Goal: Task Accomplishment & Management: Manage account settings

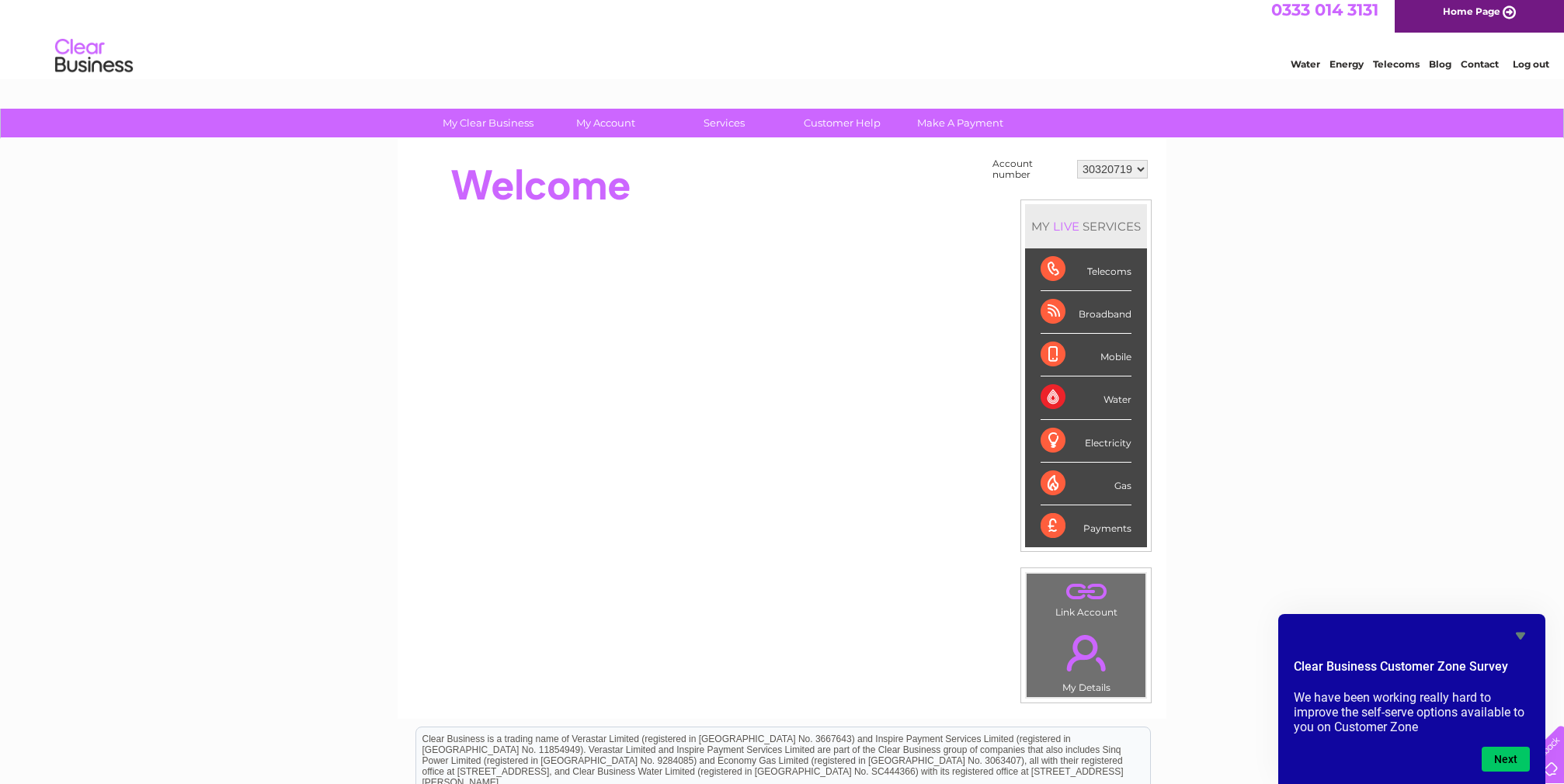
scroll to position [8, 0]
click at [1503, 768] on button "Next" at bounding box center [1505, 759] width 48 height 24
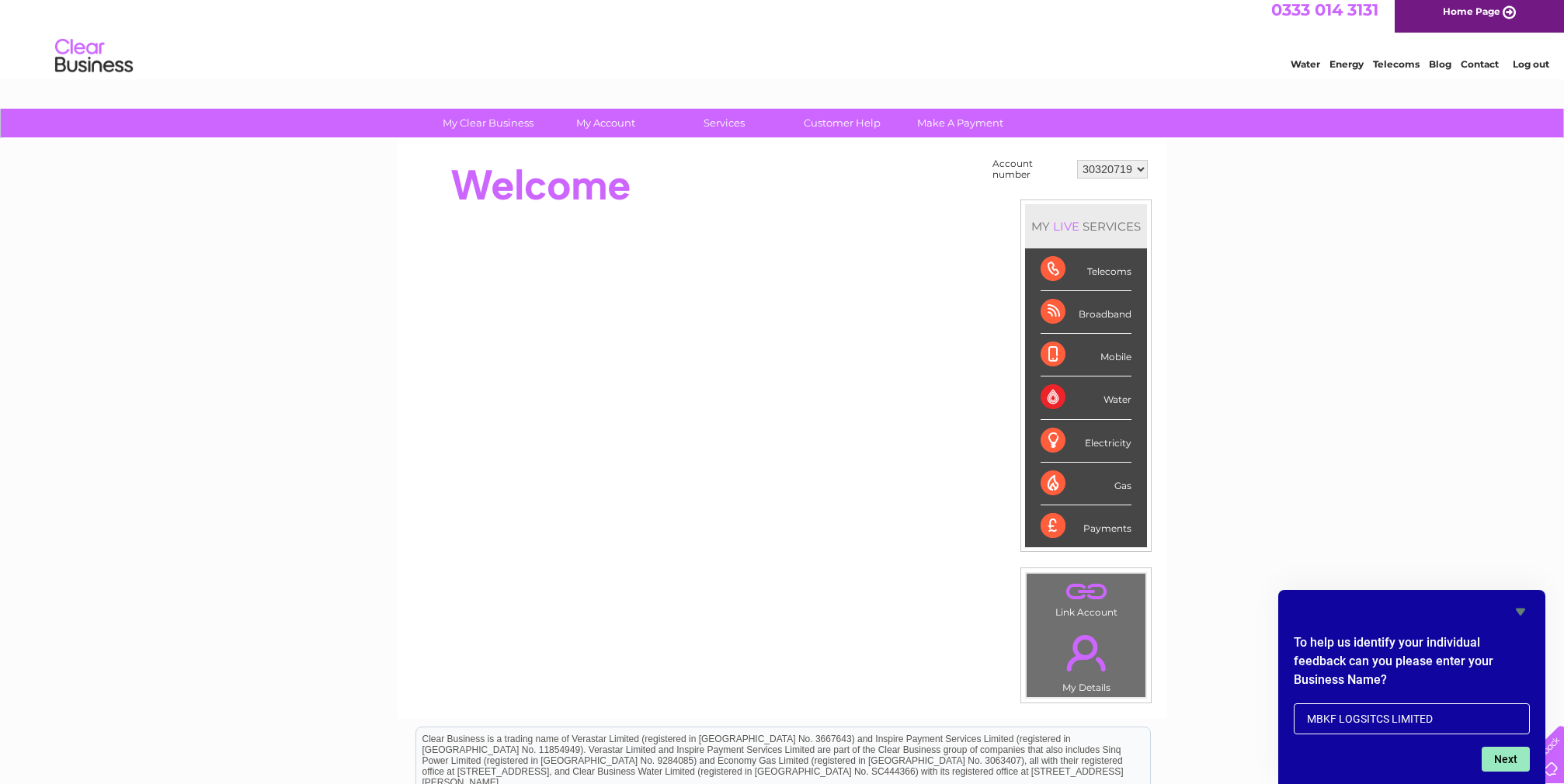
type input "MBKF LOGSITCS LIMITED"
click at [1510, 760] on button "Next" at bounding box center [1505, 759] width 48 height 24
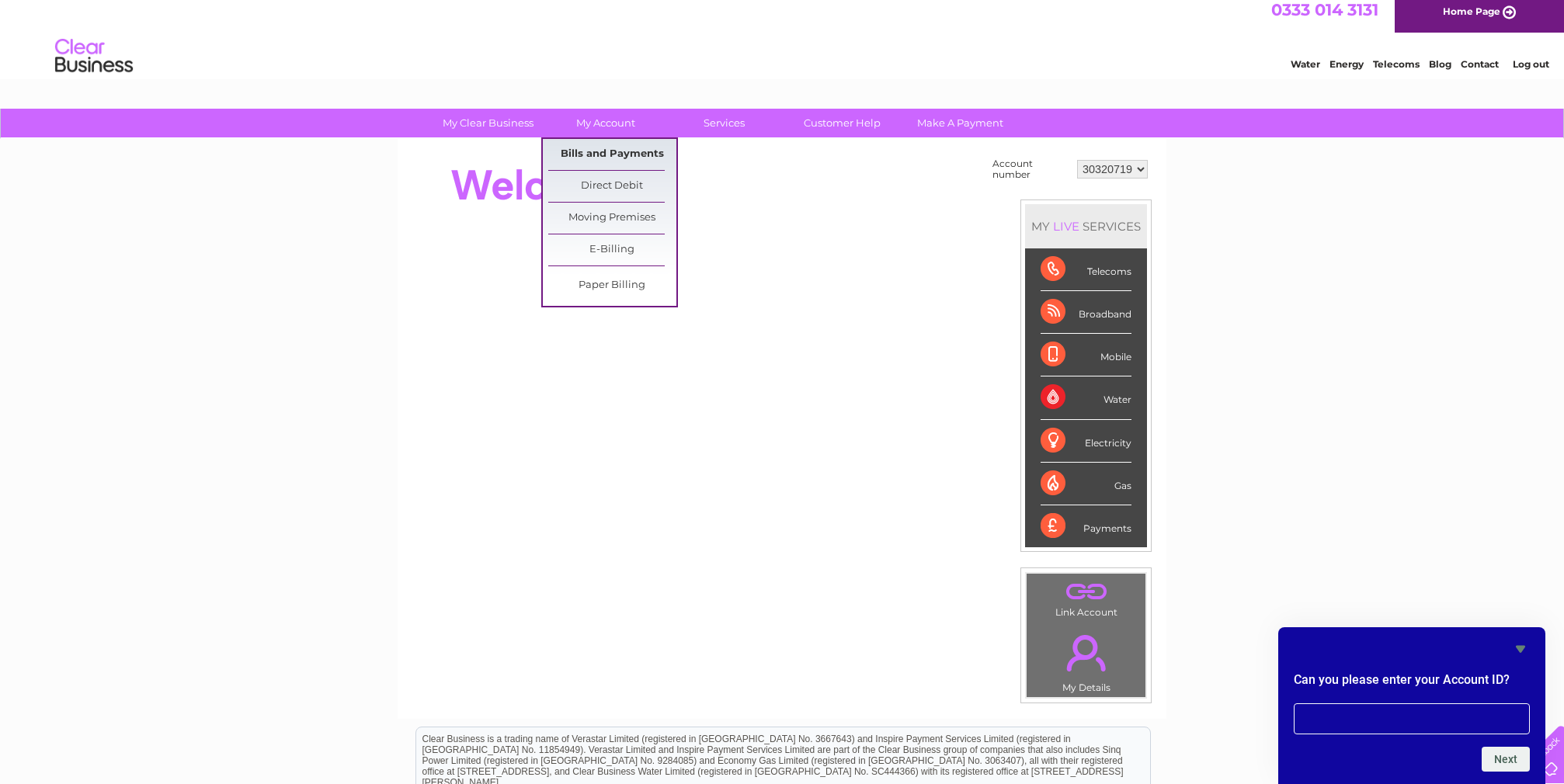
click at [589, 146] on link "Bills and Payments" at bounding box center [612, 155] width 128 height 31
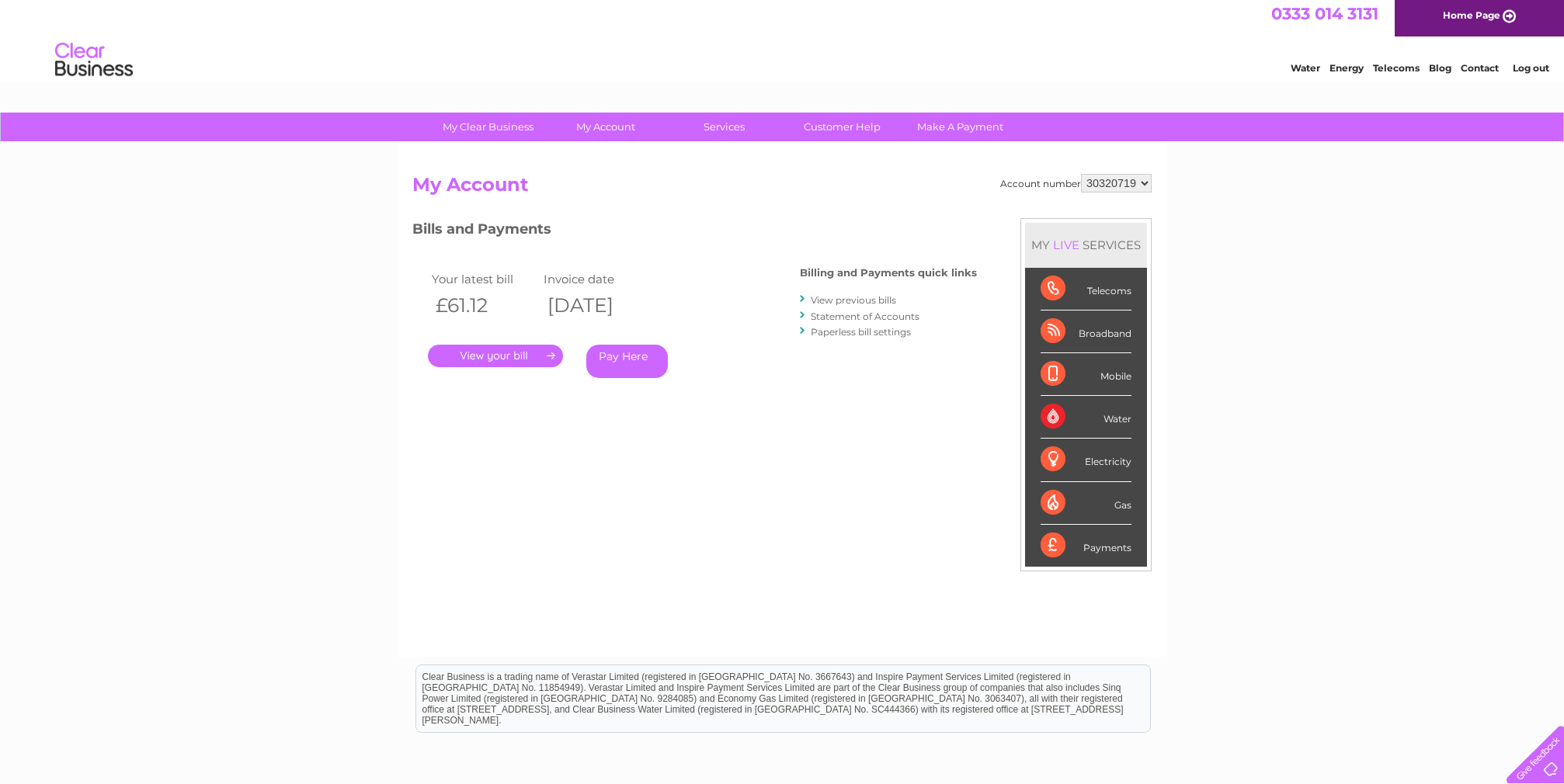
scroll to position [3, 0]
click at [250, 3] on div "0333 014 3131 Home Page" at bounding box center [782, 17] width 1564 height 41
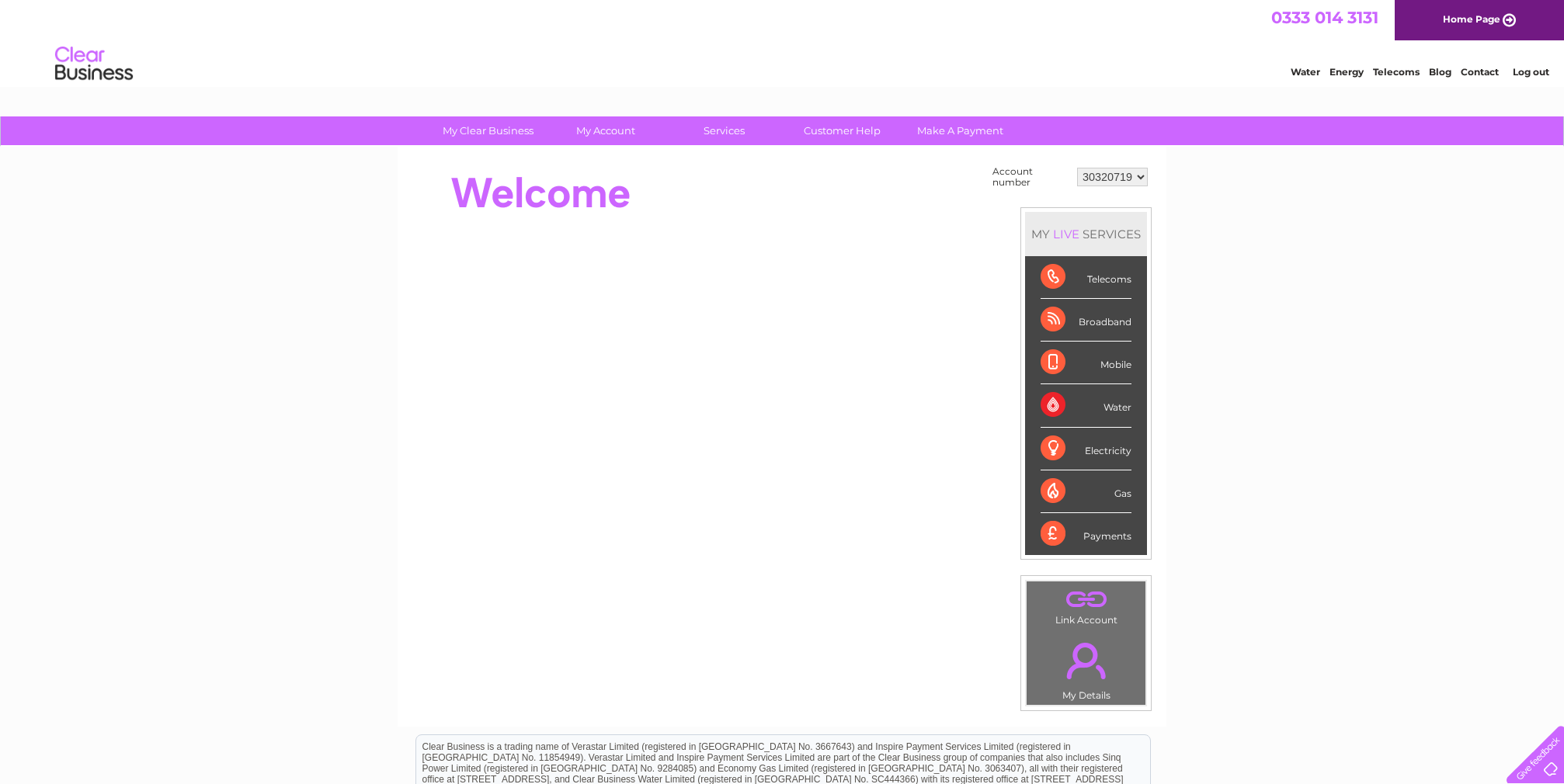
click at [1553, 765] on div at bounding box center [1532, 751] width 63 height 63
click at [1520, 770] on div at bounding box center [1532, 751] width 63 height 63
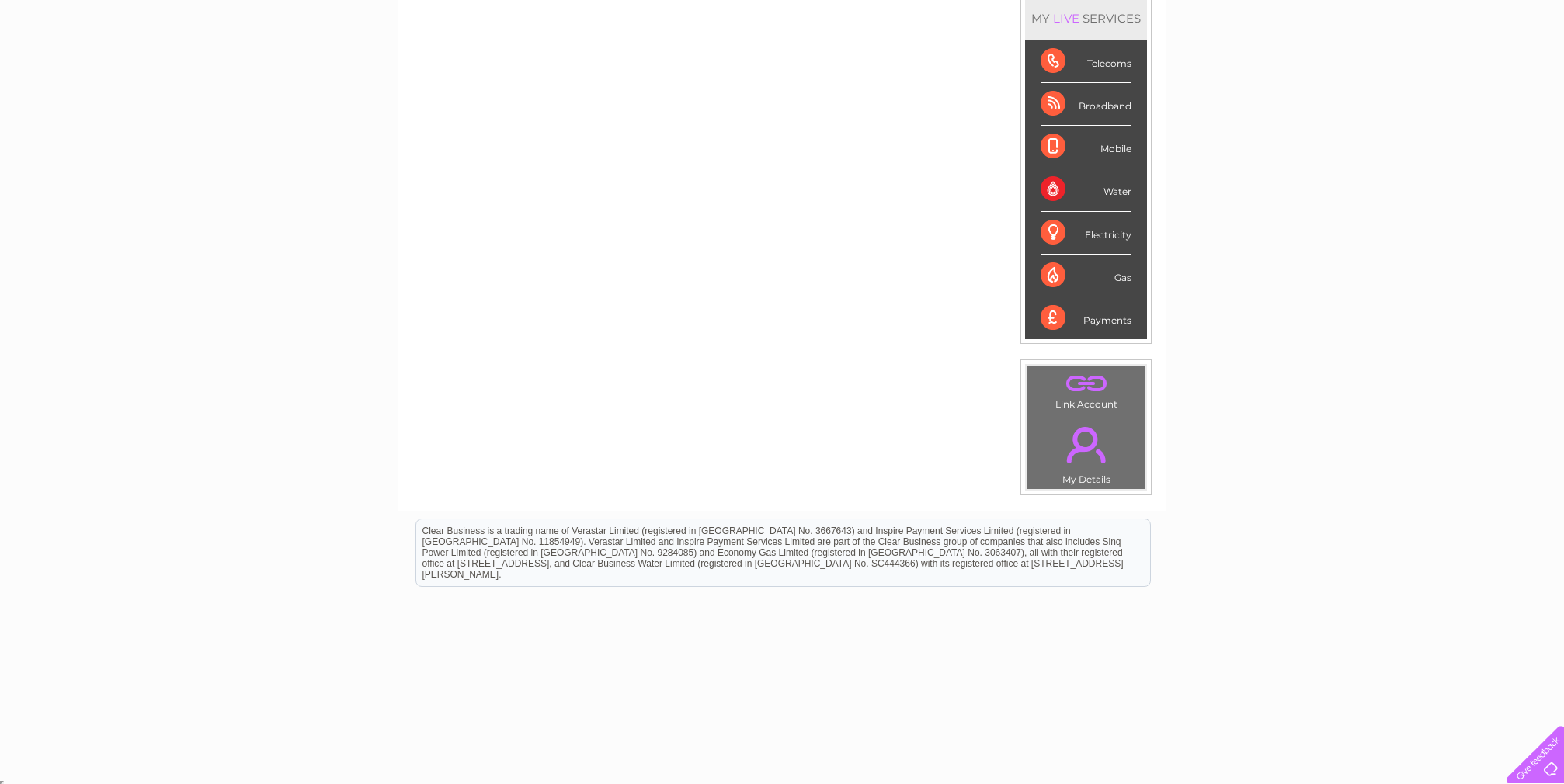
scroll to position [215, 0]
click at [1083, 442] on link "." at bounding box center [1085, 446] width 111 height 54
